Goal: Use online tool/utility: Utilize a website feature to perform a specific function

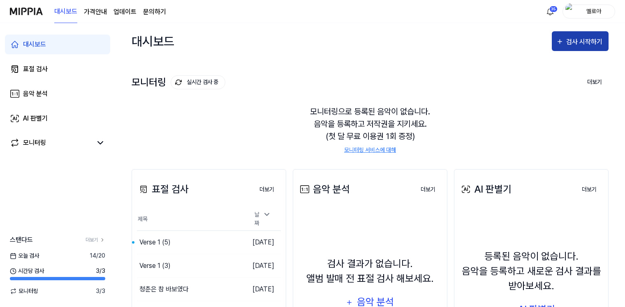
click at [584, 39] on div "검사 시작하기" at bounding box center [585, 42] width 38 height 11
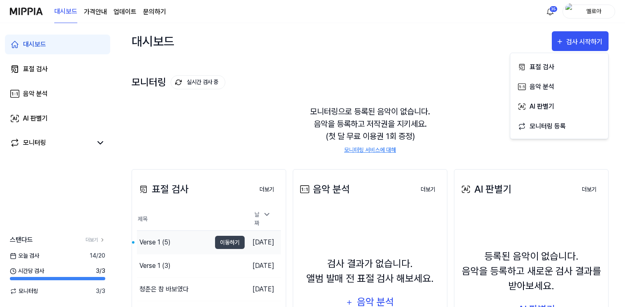
click at [158, 238] on div "Verse 1 (5)" at bounding box center [154, 242] width 31 height 10
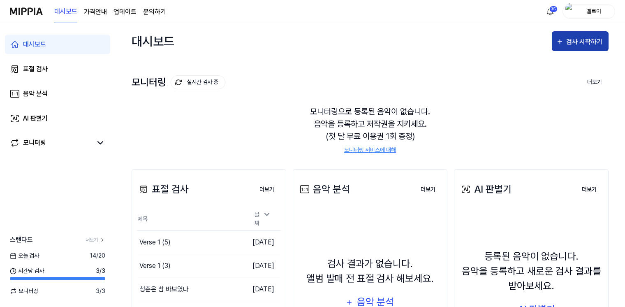
click at [566, 37] on div "검사 시작하기" at bounding box center [580, 42] width 48 height 11
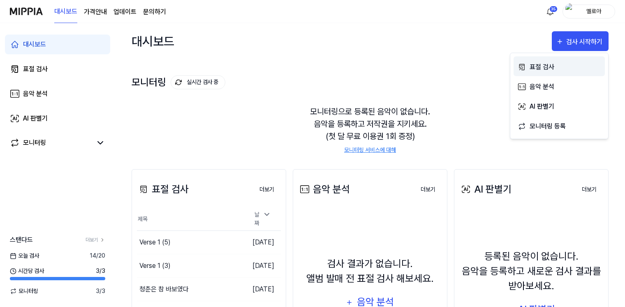
click at [546, 65] on div "표절 검사" at bounding box center [565, 67] width 72 height 11
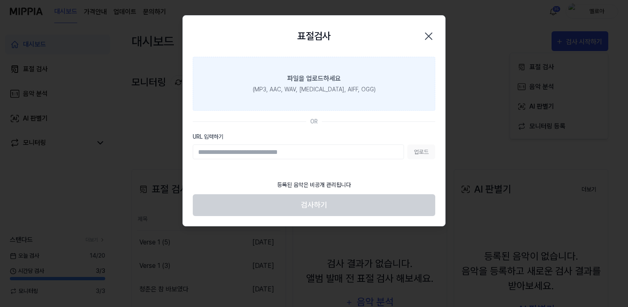
click at [286, 79] on label "파일을 업로드하세요 (MP3, AAC, WAV, [MEDICAL_DATA], AIFF, OGG)" at bounding box center [314, 84] width 242 height 54
click at [0, 0] on input "파일을 업로드하세요 (MP3, AAC, WAV, [MEDICAL_DATA], AIFF, OGG)" at bounding box center [0, 0] width 0 height 0
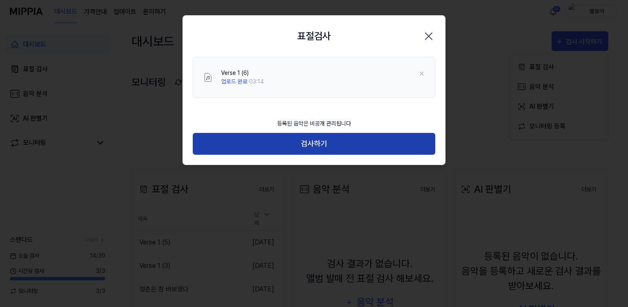
click at [323, 145] on button "검사하기" at bounding box center [314, 144] width 242 height 22
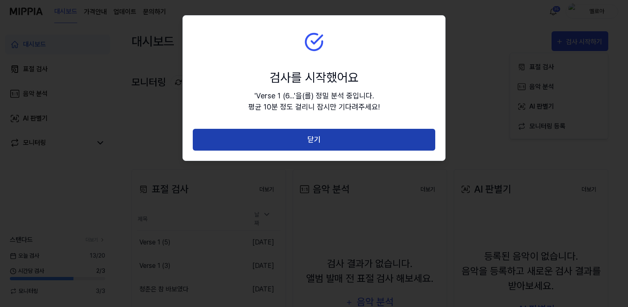
click at [323, 141] on button "닫기" at bounding box center [314, 140] width 242 height 22
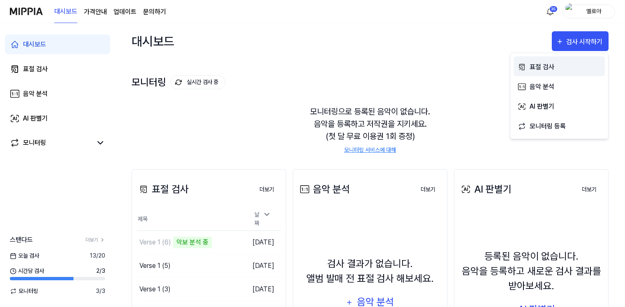
click at [538, 67] on div "표절 검사" at bounding box center [565, 67] width 72 height 11
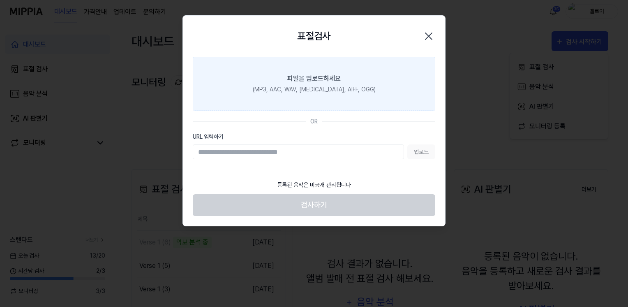
click at [350, 89] on div "(MP3, AAC, WAV, [MEDICAL_DATA], AIFF, OGG)" at bounding box center [314, 89] width 123 height 9
click at [0, 0] on input "파일을 업로드하세요 (MP3, AAC, WAV, [MEDICAL_DATA], AIFF, OGG)" at bounding box center [0, 0] width 0 height 0
click at [303, 90] on div "(MP3, AAC, WAV, [MEDICAL_DATA], AIFF, OGG)" at bounding box center [314, 89] width 123 height 9
click at [0, 0] on input "파일을 업로드하세요 (MP3, AAC, WAV, [MEDICAL_DATA], AIFF, OGG)" at bounding box center [0, 0] width 0 height 0
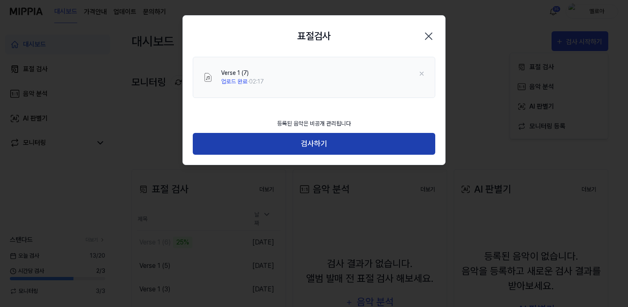
click at [336, 146] on button "검사하기" at bounding box center [314, 144] width 242 height 22
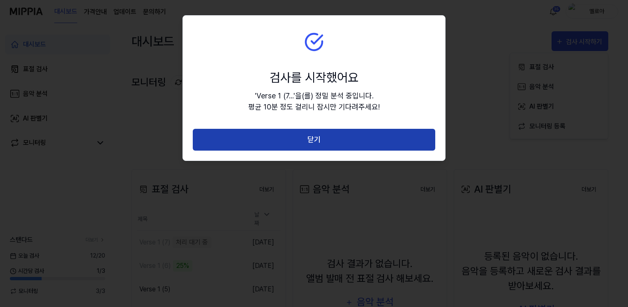
click at [340, 136] on button "닫기" at bounding box center [314, 140] width 242 height 22
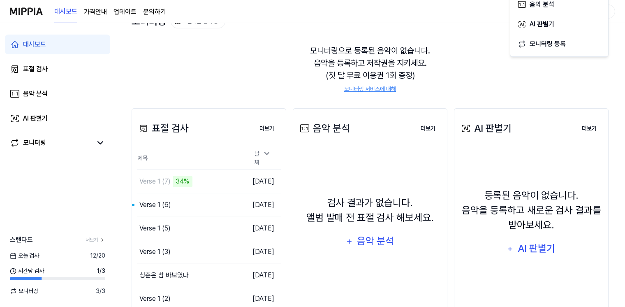
scroll to position [82, 0]
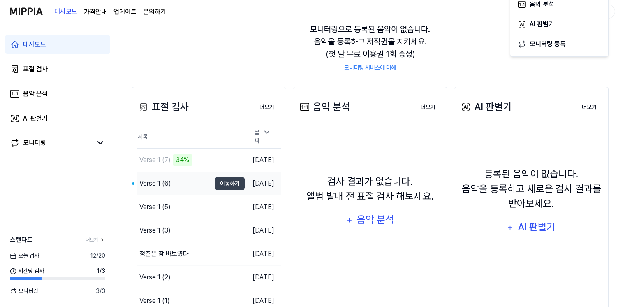
click at [155, 179] on div "Verse 1 (6)" at bounding box center [155, 183] width 32 height 10
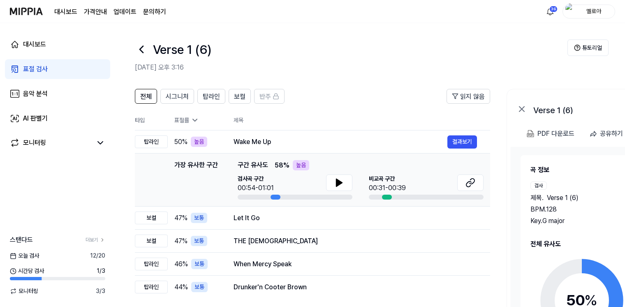
click at [562, 221] on div "Key. G major" at bounding box center [578, 221] width 97 height 10
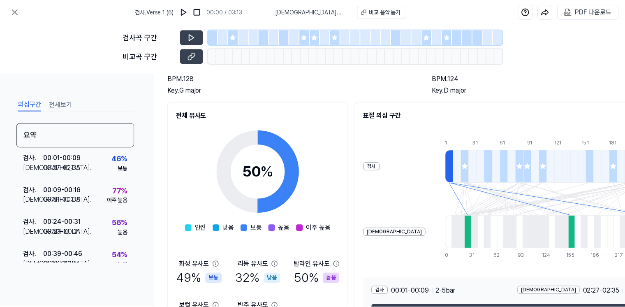
scroll to position [133, 0]
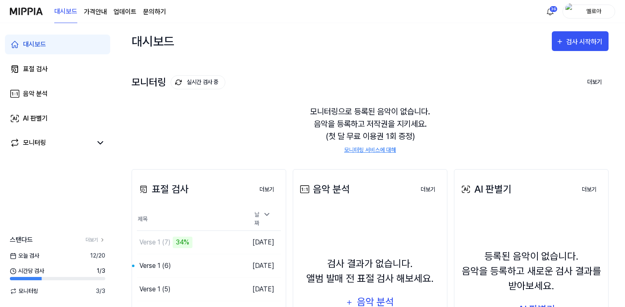
scroll to position [82, 0]
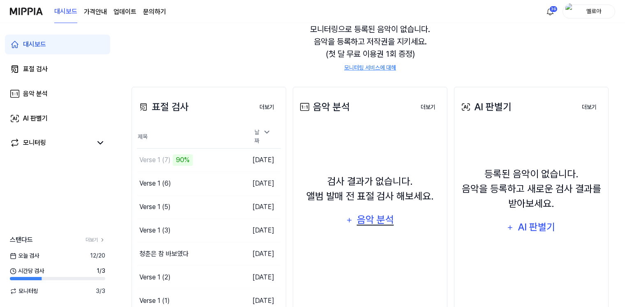
click at [383, 221] on div "음악 분석" at bounding box center [374, 220] width 39 height 16
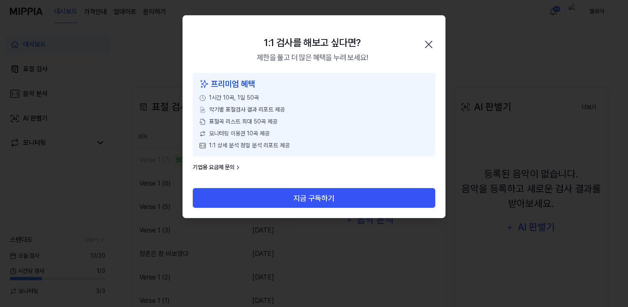
click at [432, 42] on icon "button" at bounding box center [428, 44] width 7 height 7
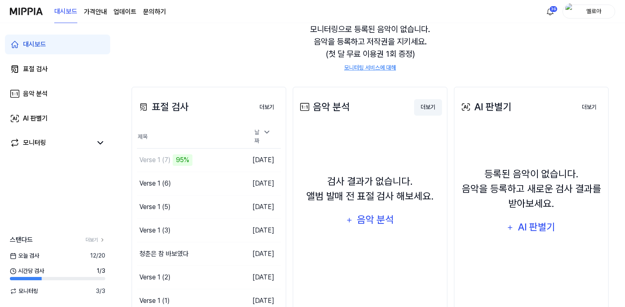
click at [426, 108] on button "더보기" at bounding box center [428, 107] width 28 height 16
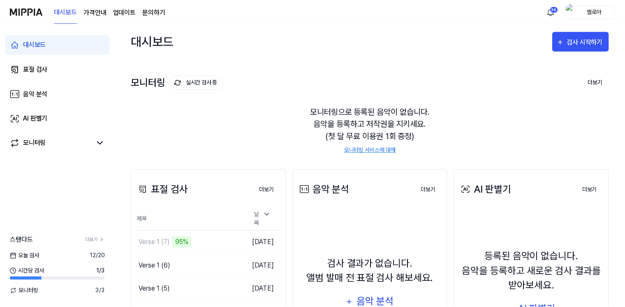
scroll to position [82, 0]
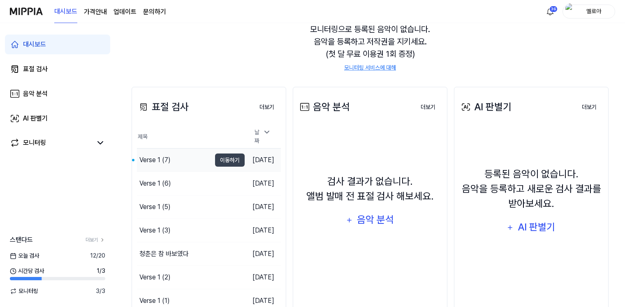
click at [157, 156] on div "Verse 1 (7)" at bounding box center [154, 160] width 31 height 10
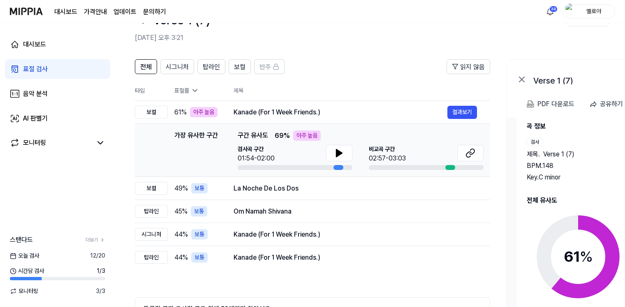
scroll to position [41, 0]
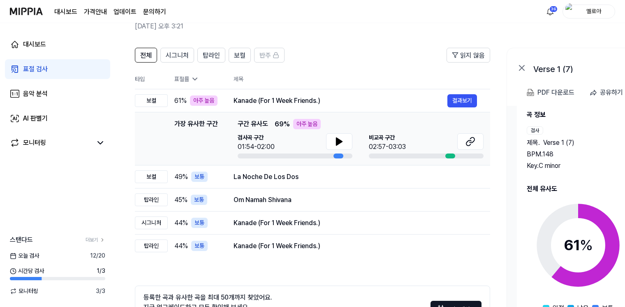
click at [575, 199] on icon at bounding box center [577, 245] width 103 height 103
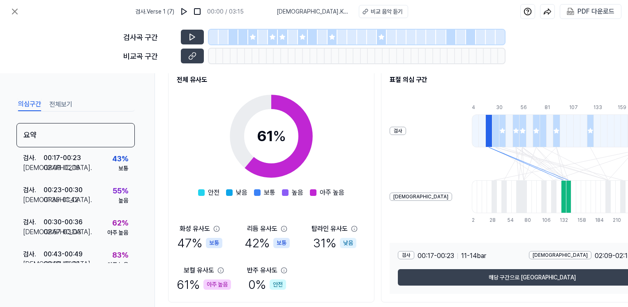
scroll to position [92, 0]
